Goal: Transaction & Acquisition: Purchase product/service

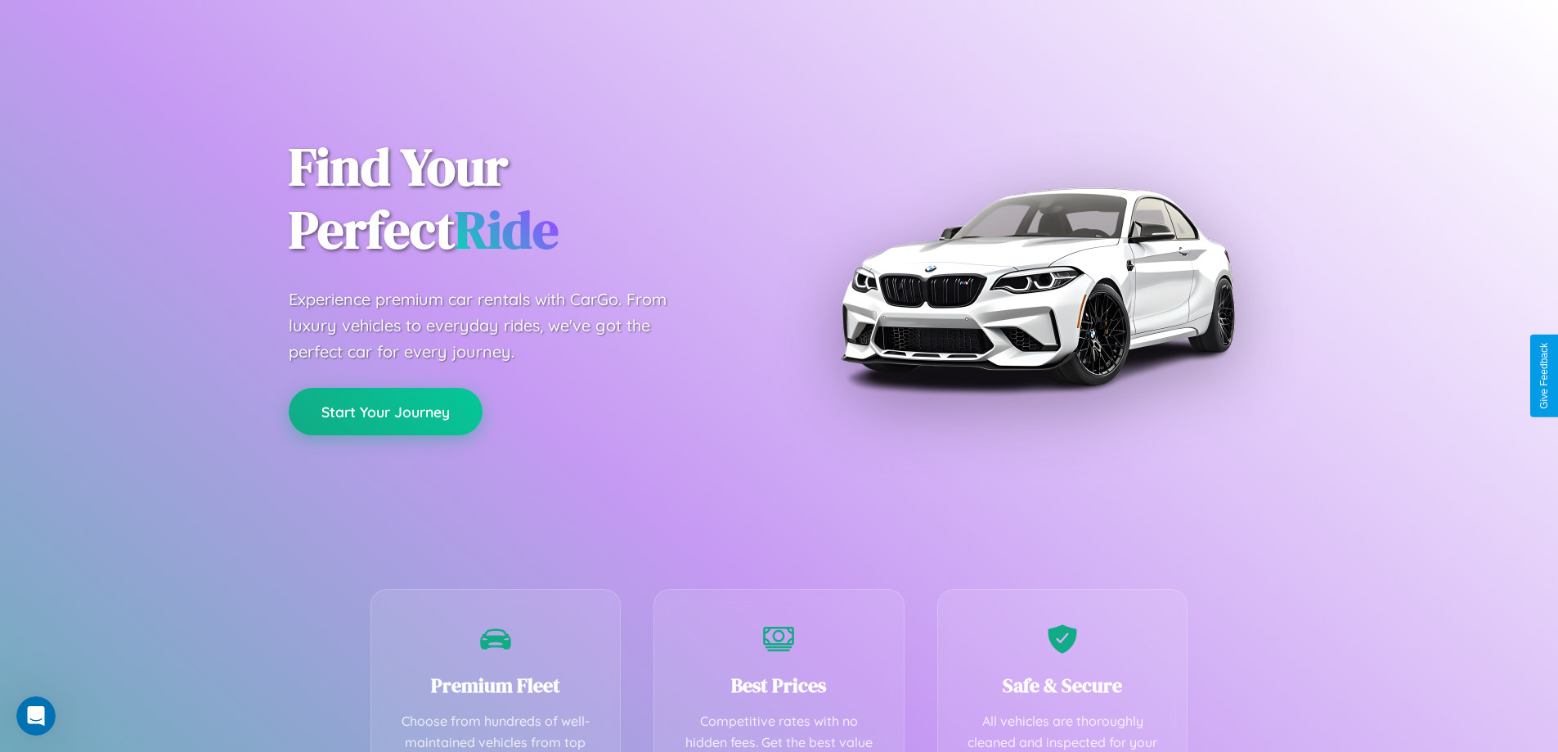
click at [385, 411] on button "Start Your Journey" at bounding box center [386, 411] width 194 height 47
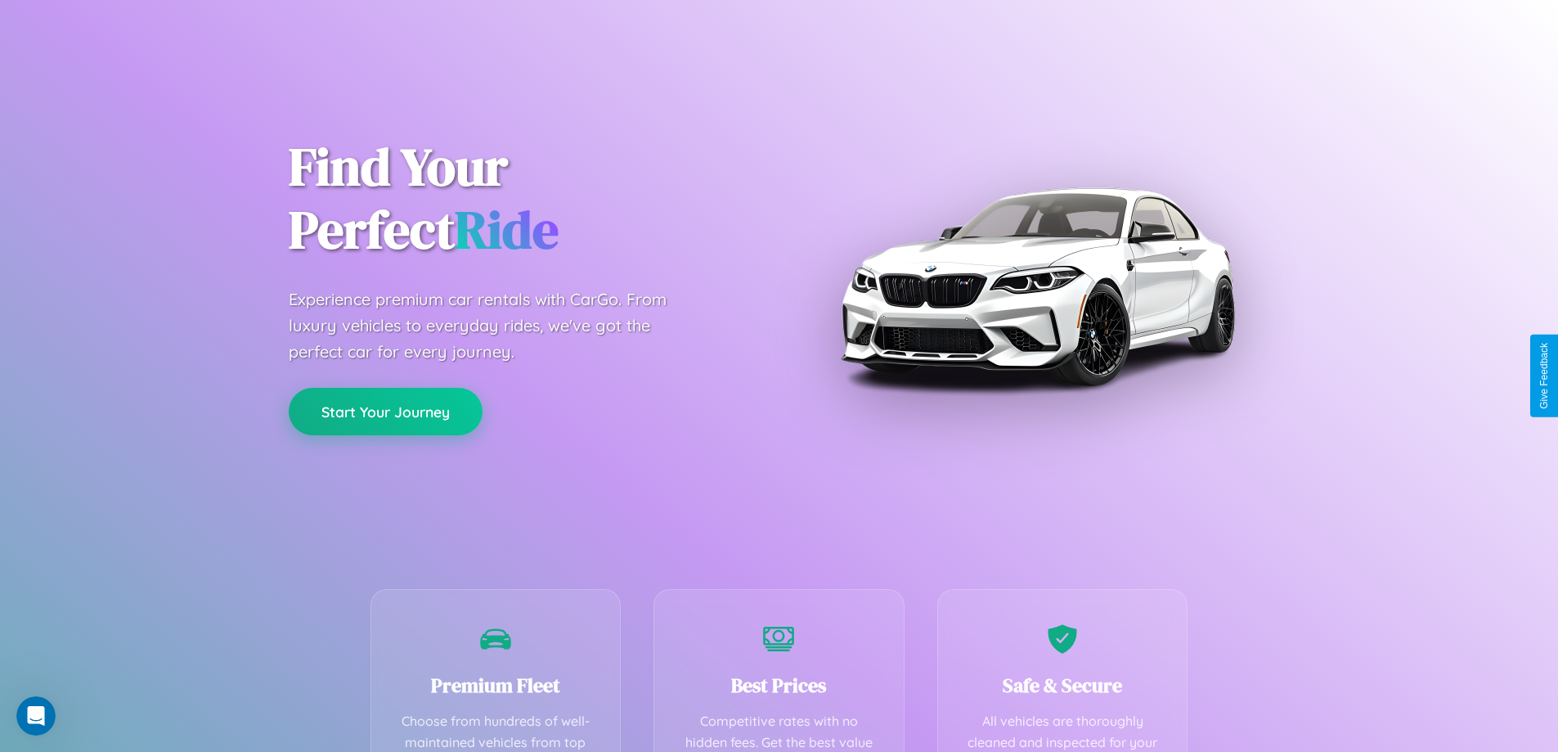
click at [385, 411] on button "Start Your Journey" at bounding box center [386, 411] width 194 height 47
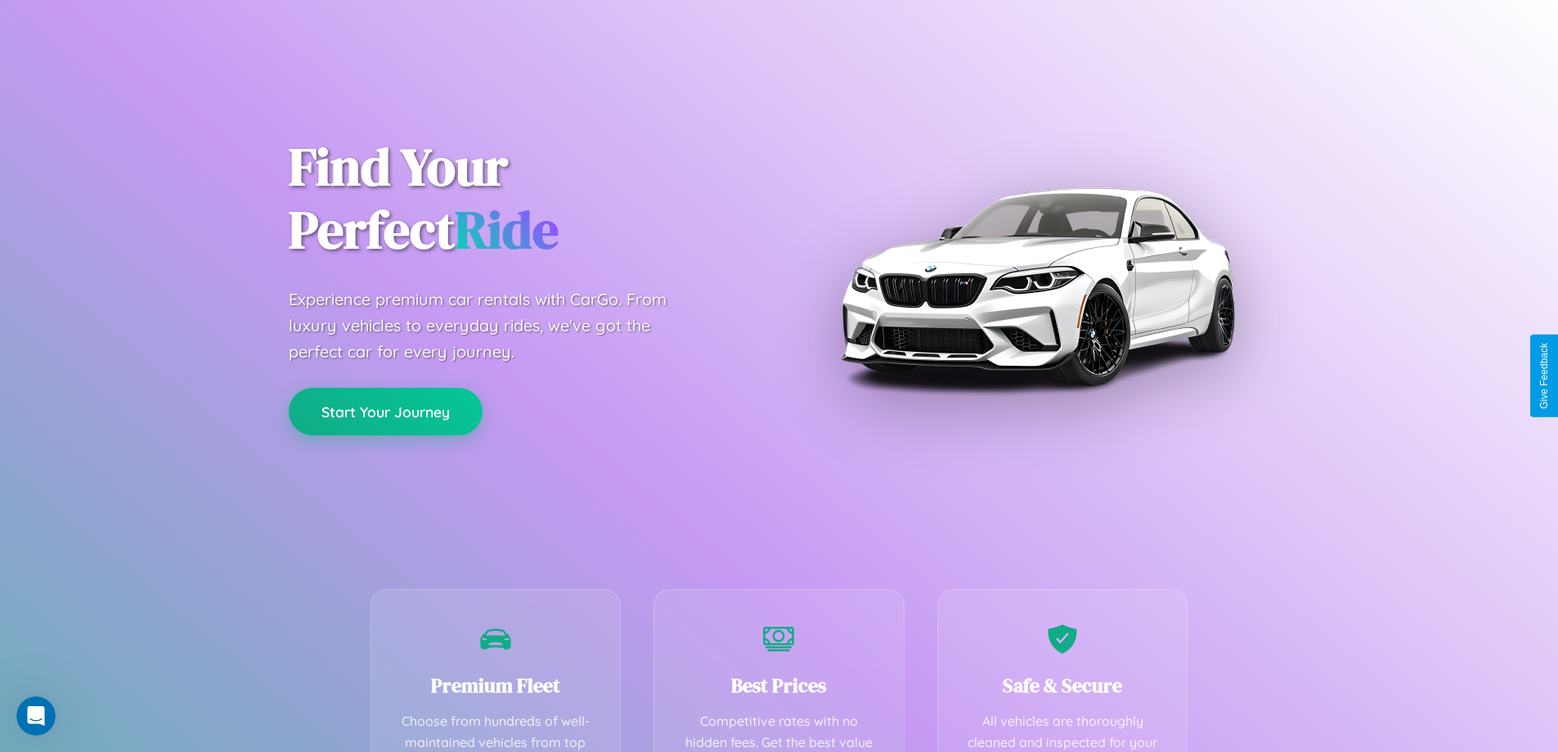
click at [385, 411] on button "Start Your Journey" at bounding box center [386, 411] width 194 height 47
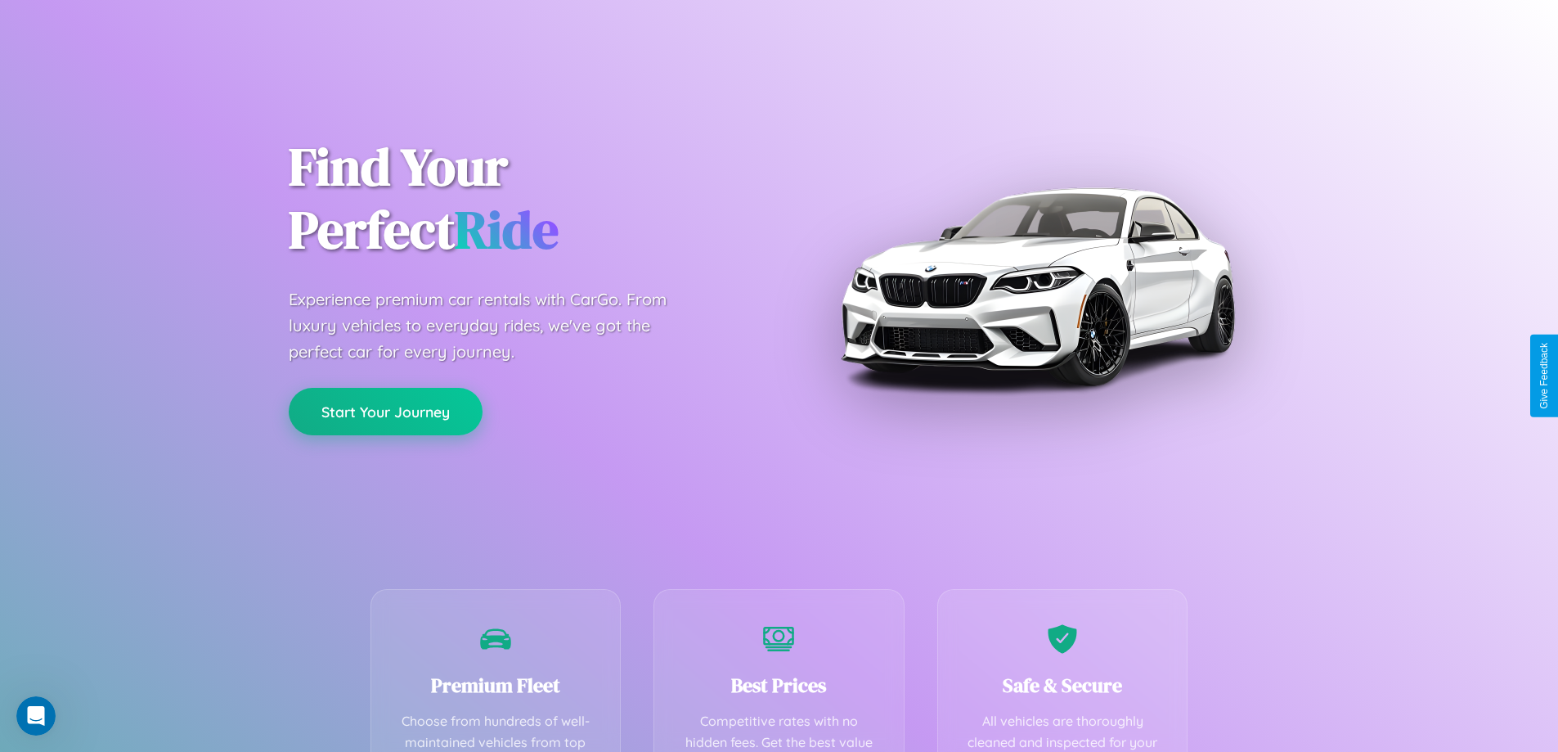
click at [385, 411] on button "Start Your Journey" at bounding box center [386, 411] width 194 height 47
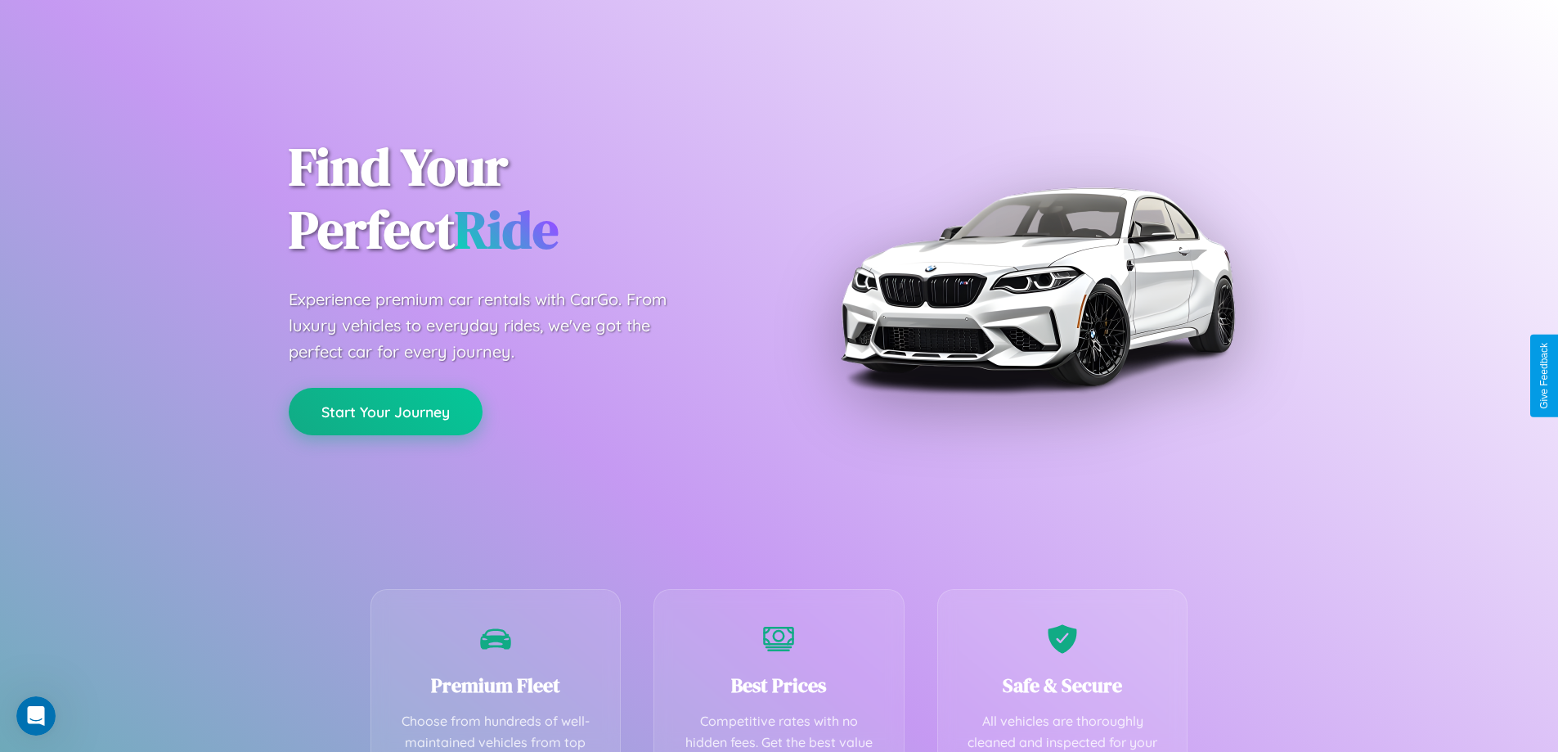
click at [385, 411] on button "Start Your Journey" at bounding box center [386, 411] width 194 height 47
